Goal: Task Accomplishment & Management: Complete application form

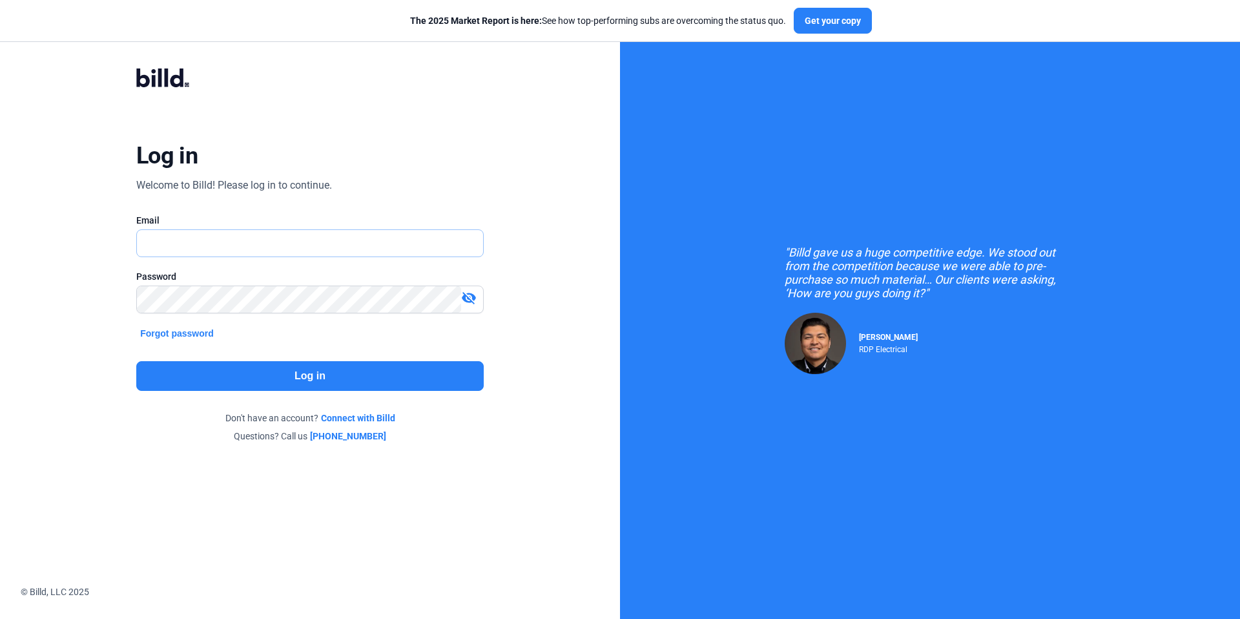
type input "[EMAIL_ADDRESS][DOMAIN_NAME]"
click at [450, 374] on button "Log in" at bounding box center [309, 376] width 347 height 30
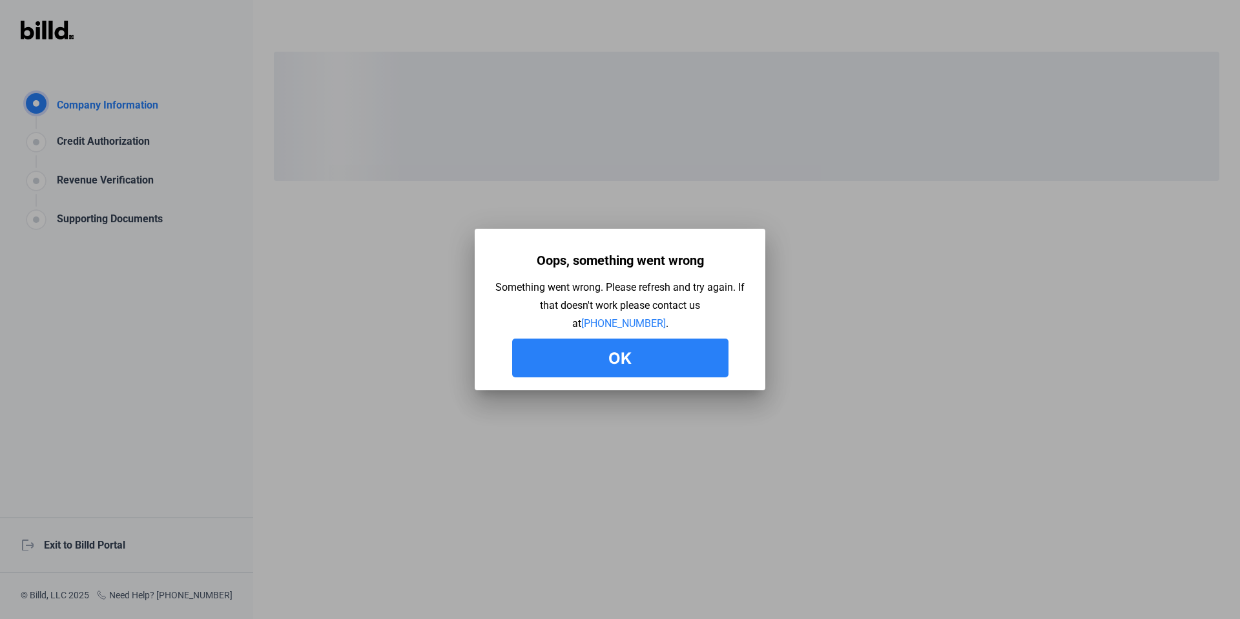
click at [634, 339] on button "Ok" at bounding box center [620, 357] width 216 height 39
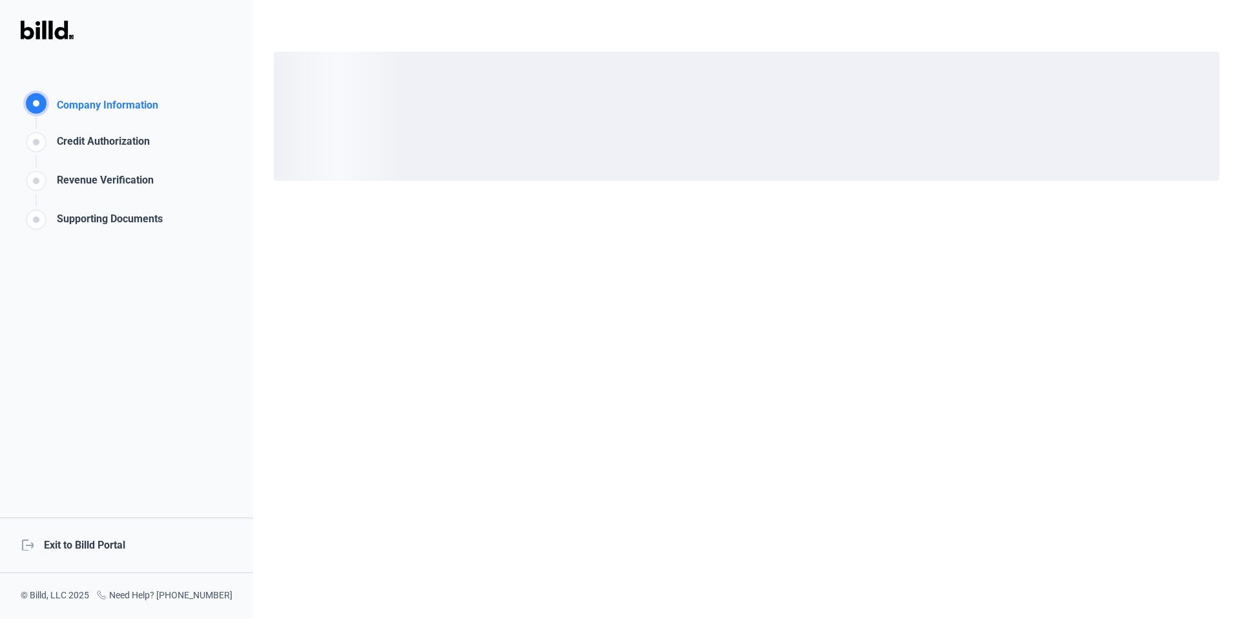
click at [123, 538] on div "logout Exit to Billd Portal" at bounding box center [126, 545] width 253 height 56
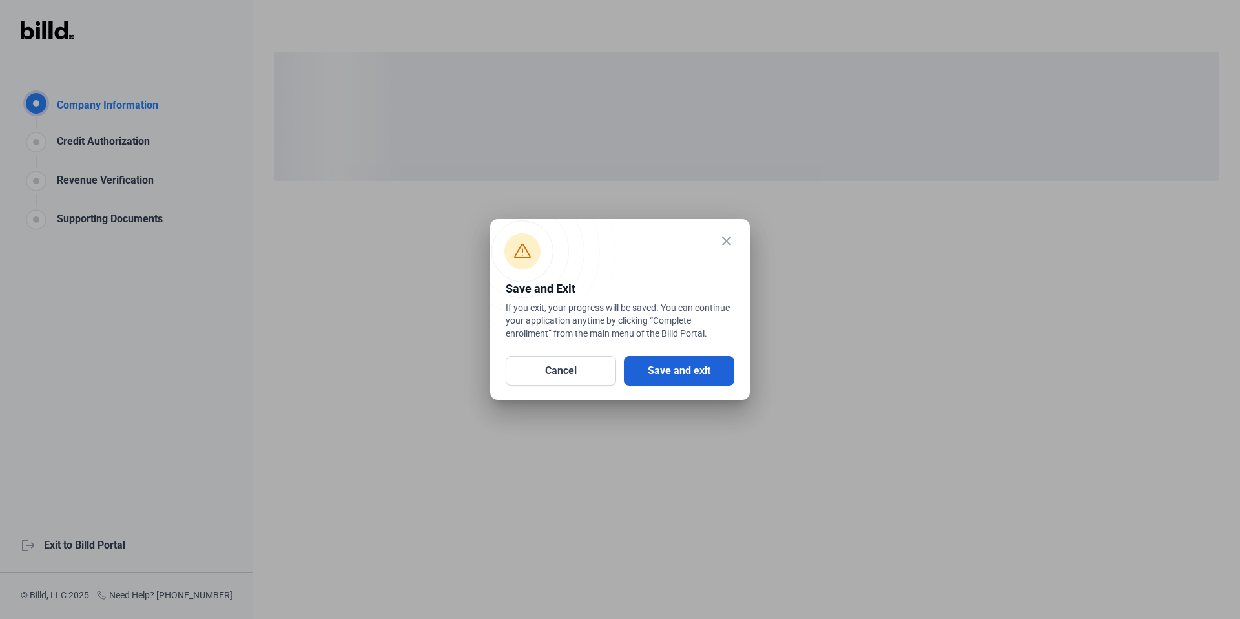
click at [699, 362] on button "Save and exit" at bounding box center [679, 371] width 110 height 30
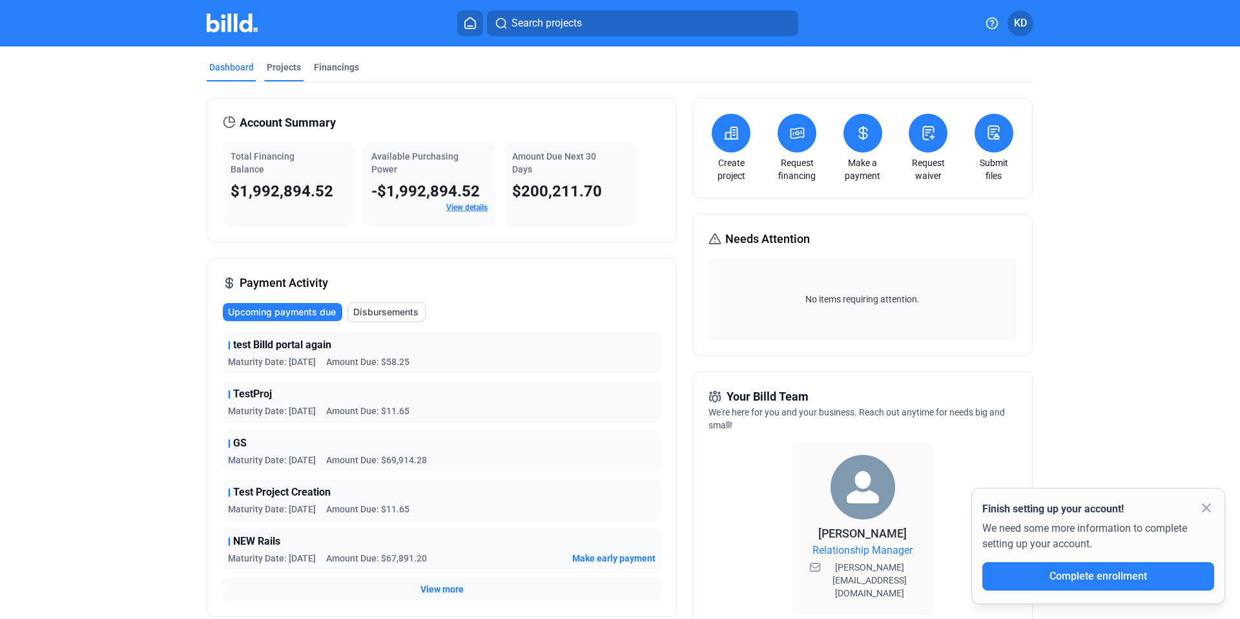
click at [270, 70] on div "Projects" at bounding box center [284, 67] width 34 height 13
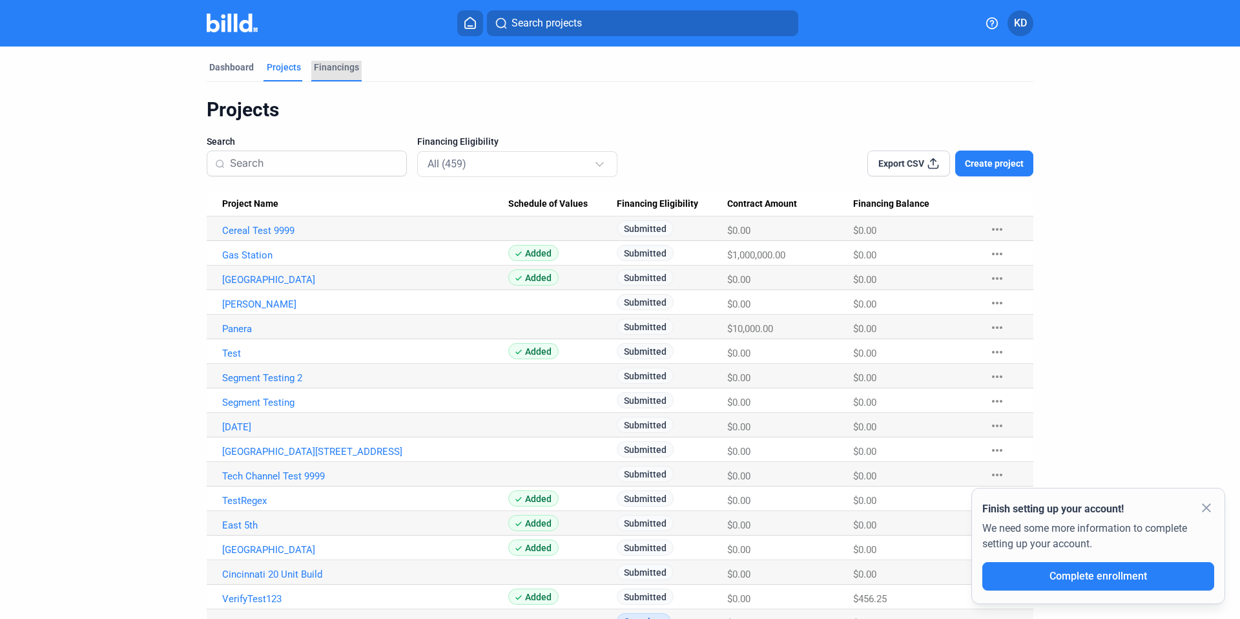
click at [343, 70] on div "Financings" at bounding box center [336, 67] width 45 height 13
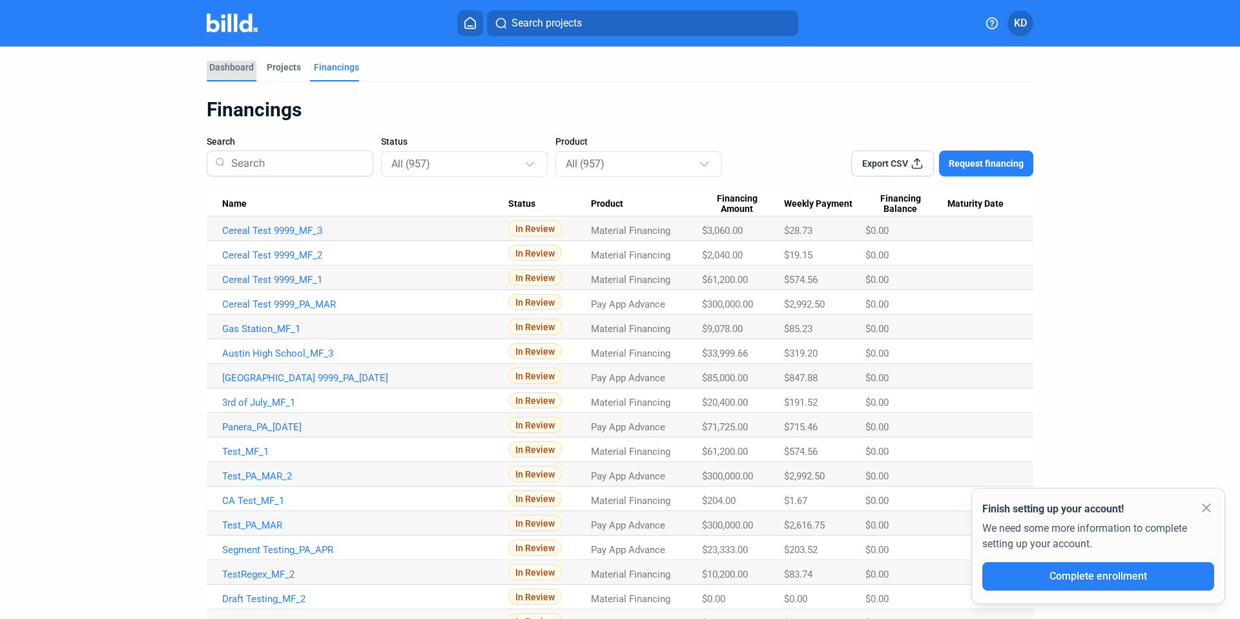
click at [243, 61] on div "Dashboard" at bounding box center [231, 67] width 45 height 13
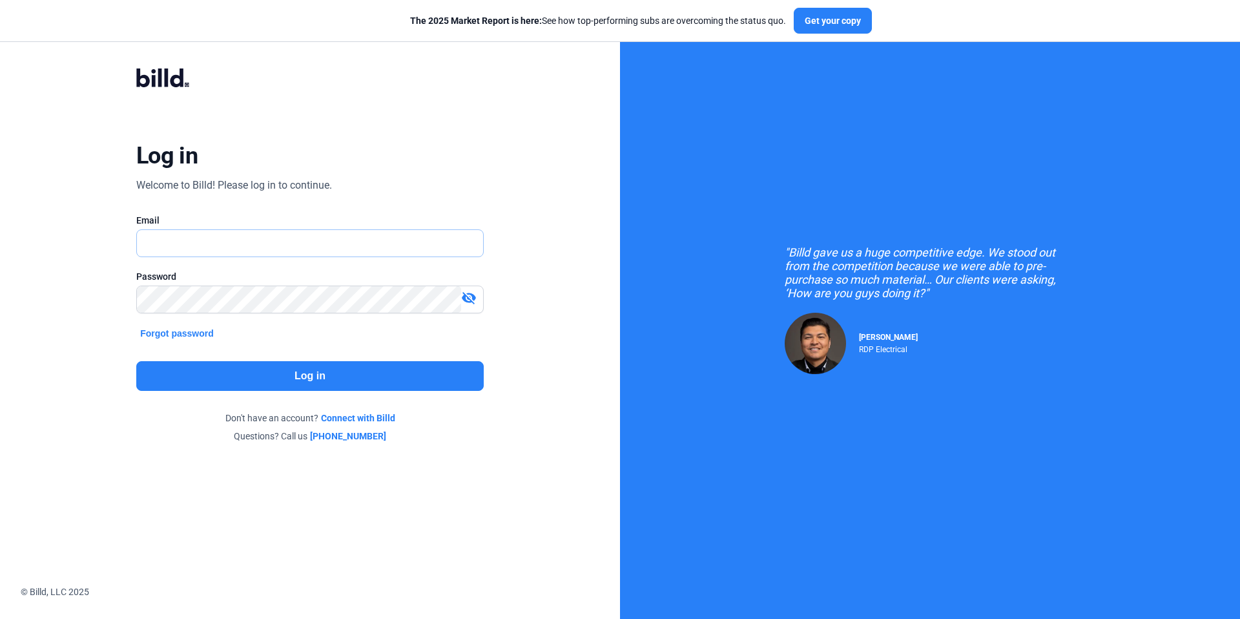
type input "[EMAIL_ADDRESS][DOMAIN_NAME]"
click at [340, 370] on button "Log in" at bounding box center [309, 376] width 347 height 30
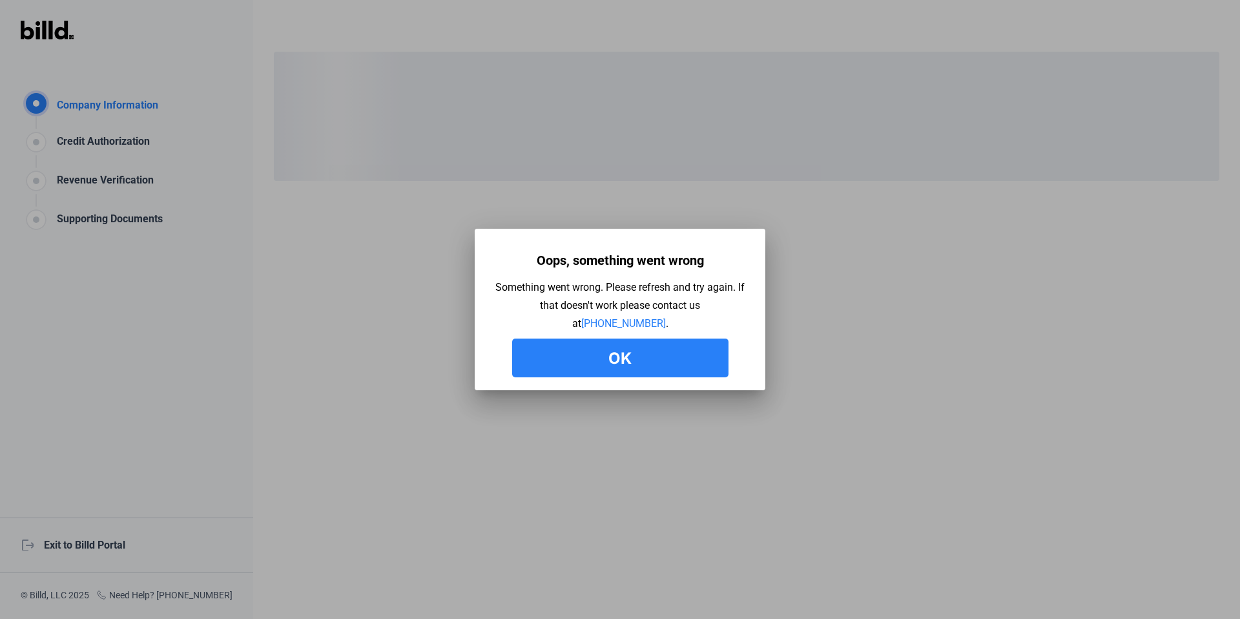
click at [657, 337] on div "Oops, something went wrong Something went wrong. Please refresh and try again. …" at bounding box center [620, 312] width 252 height 129
click at [647, 356] on button "Ok" at bounding box center [620, 357] width 216 height 39
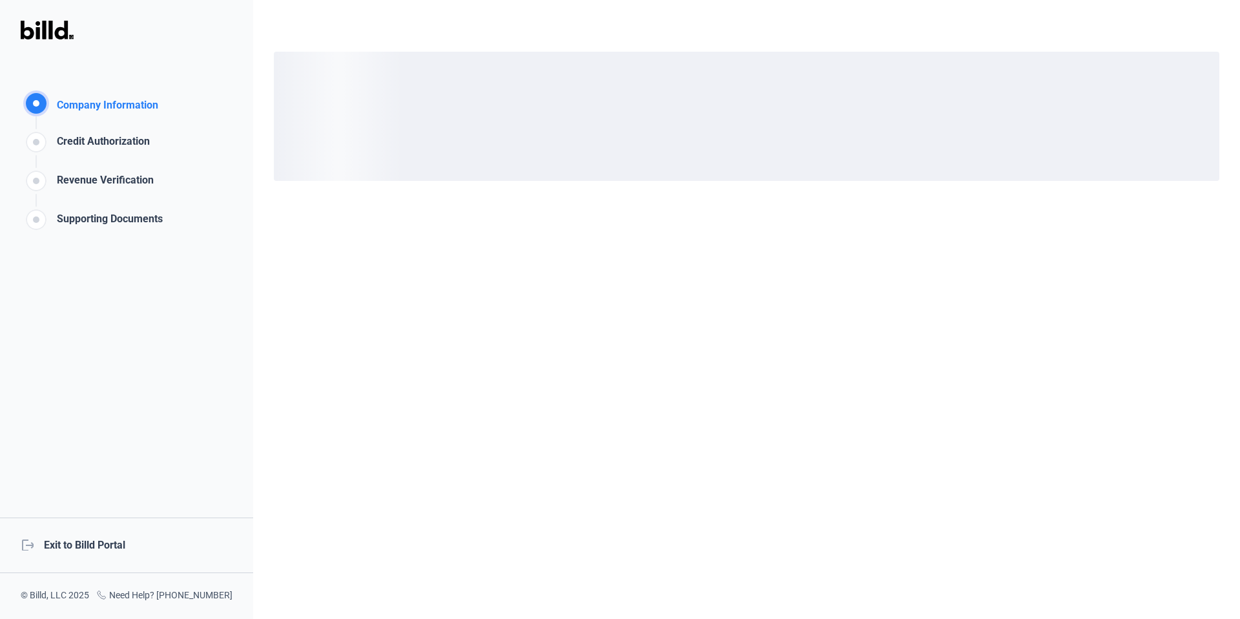
click at [83, 548] on div "logout Exit to Billd Portal" at bounding box center [126, 545] width 253 height 56
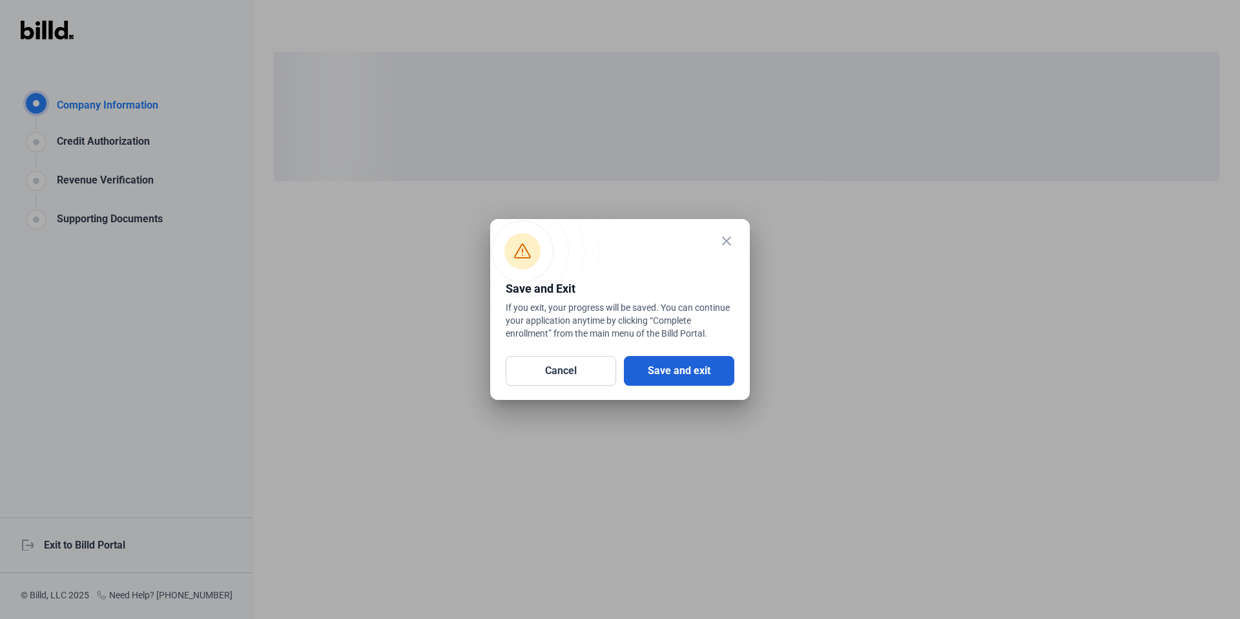
click at [702, 373] on button "Save and exit" at bounding box center [679, 371] width 110 height 30
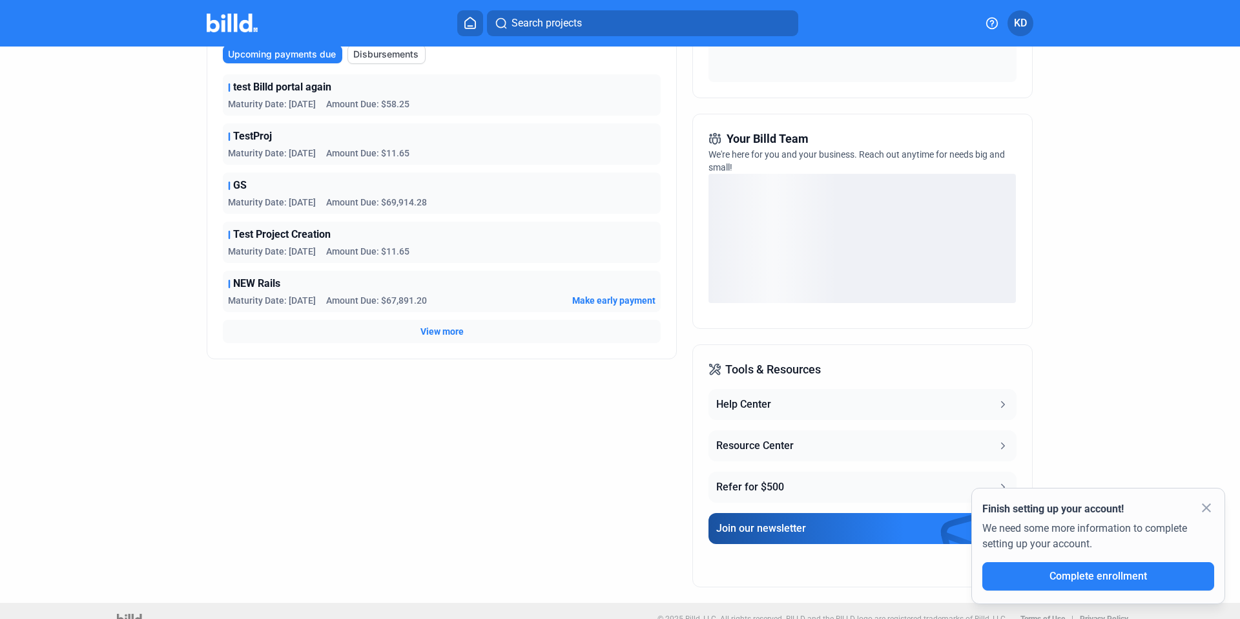
scroll to position [274, 0]
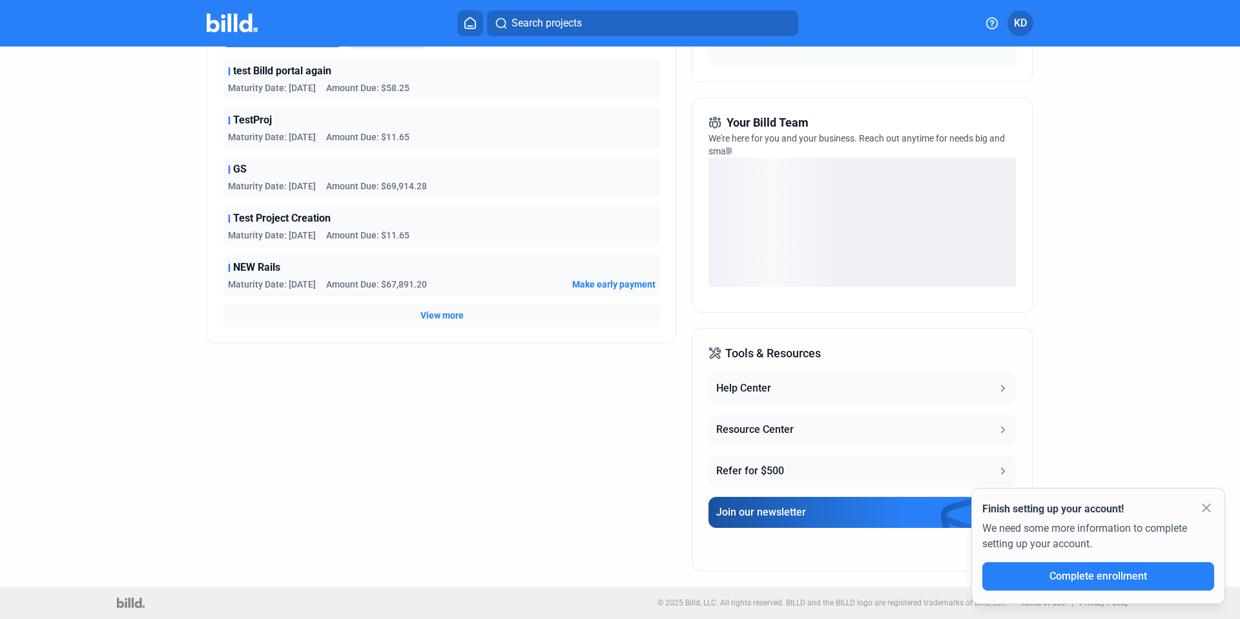
click at [789, 513] on div "Join our newsletter" at bounding box center [761, 512] width 90 height 16
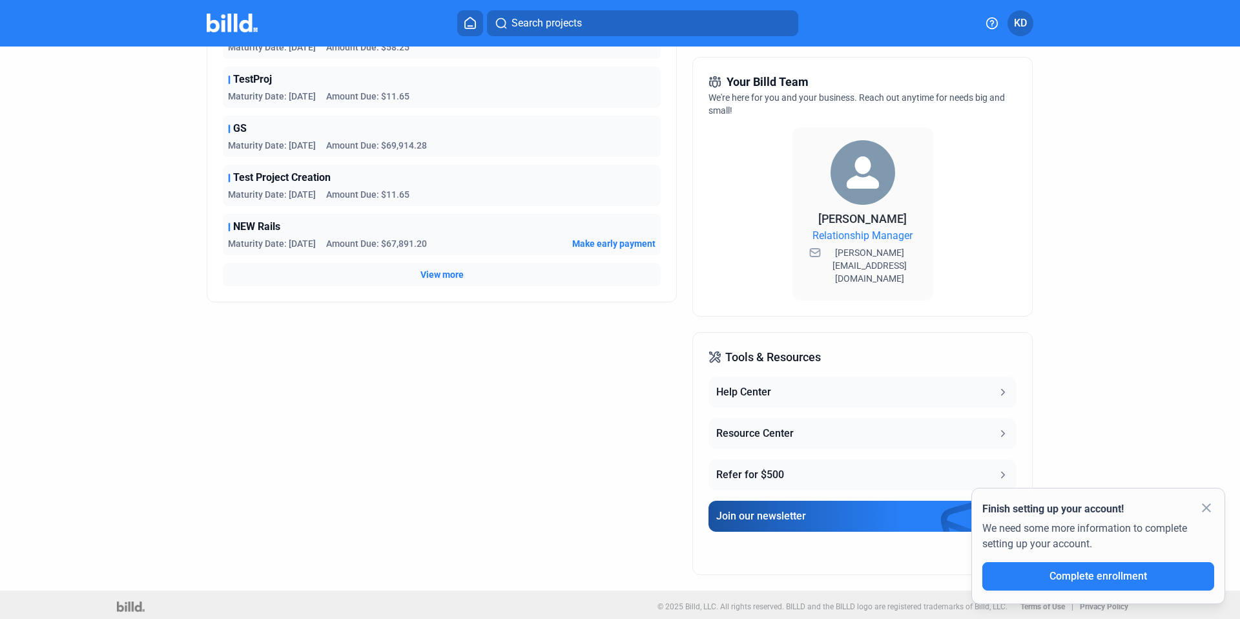
scroll to position [0, 0]
